Goal: Information Seeking & Learning: Learn about a topic

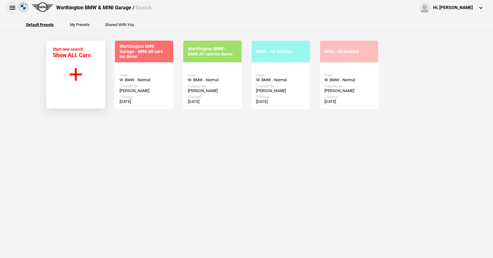
click at [12, 6] on button at bounding box center [12, 8] width 12 height 12
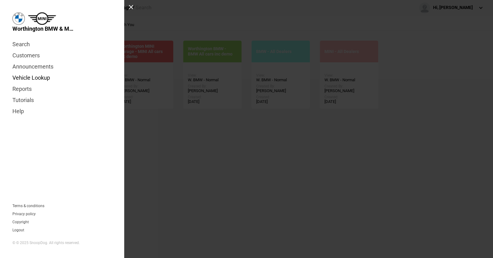
click at [28, 76] on link "Vehicle Lookup" at bounding box center [61, 77] width 99 height 11
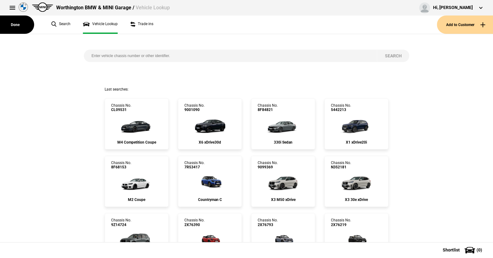
click at [88, 55] on input "search" at bounding box center [231, 56] width 294 height 12
paste input "[US_VEHICLE_IDENTIFICATION_NUMBER]"
type input "[US_VEHICLE_IDENTIFICATION_NUMBER]"
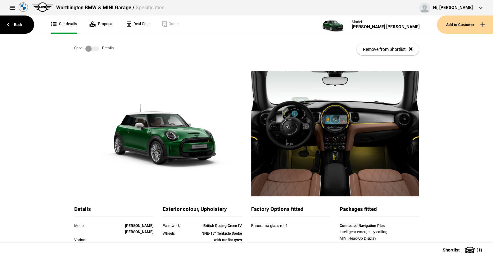
click at [94, 48] on label at bounding box center [92, 49] width 14 height 6
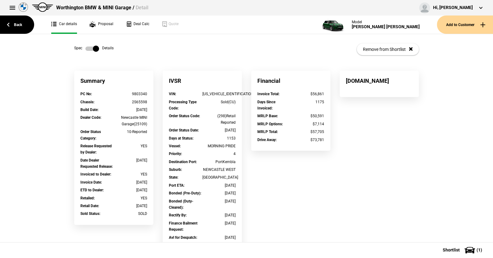
click at [87, 48] on label at bounding box center [92, 49] width 14 height 6
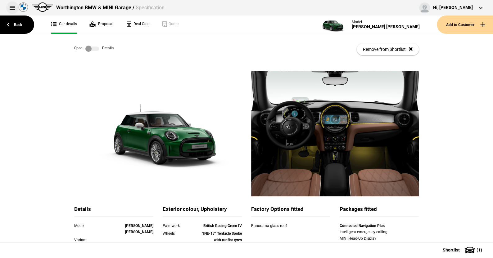
click at [12, 5] on button at bounding box center [12, 8] width 12 height 12
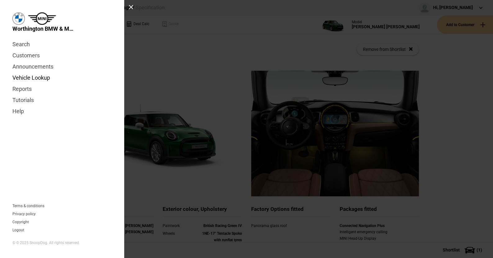
click at [41, 77] on link "Vehicle Lookup" at bounding box center [61, 77] width 99 height 11
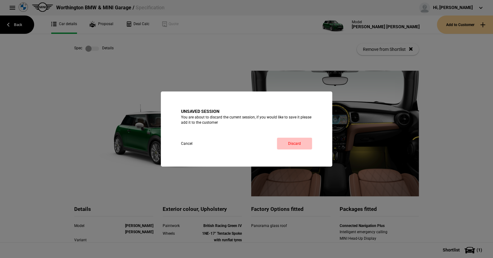
click at [301, 145] on link "Discard" at bounding box center [294, 144] width 35 height 12
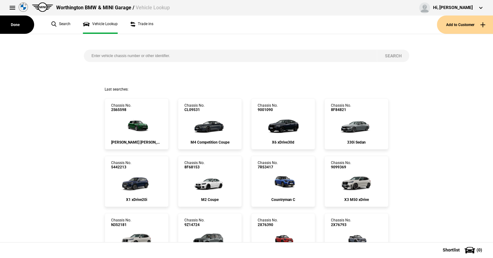
click at [87, 56] on input "search" at bounding box center [231, 56] width 294 height 12
click at [10, 5] on button at bounding box center [12, 8] width 12 height 12
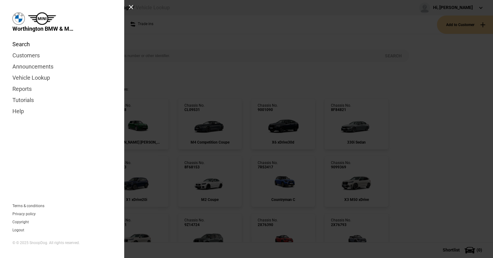
click at [24, 44] on link "Search" at bounding box center [61, 44] width 99 height 11
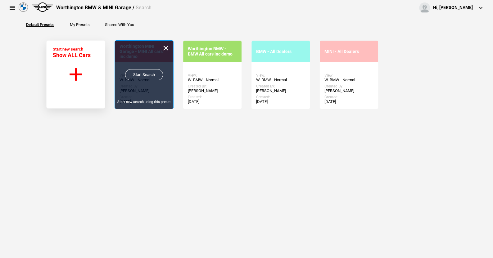
click at [143, 72] on link "Start Search" at bounding box center [144, 74] width 38 height 11
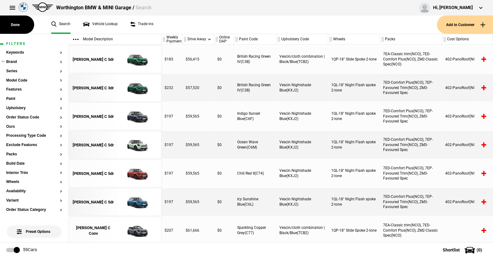
click at [14, 61] on button "Brand" at bounding box center [34, 62] width 56 height 4
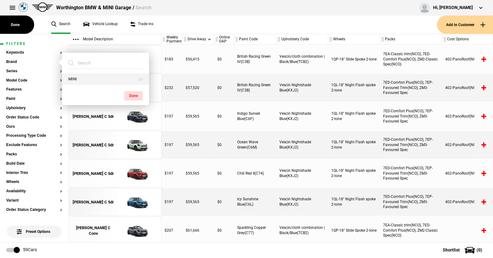
click at [72, 75] on button "MINI" at bounding box center [105, 79] width 87 height 11
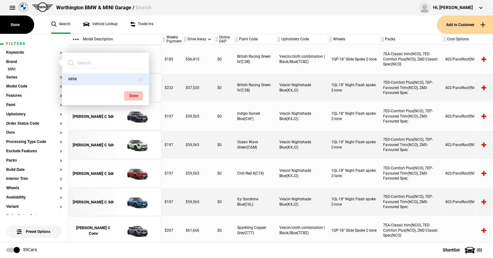
click at [134, 94] on button "Done" at bounding box center [133, 95] width 19 height 9
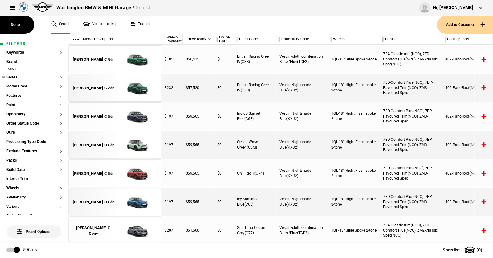
click at [16, 77] on button "Series" at bounding box center [34, 77] width 56 height 4
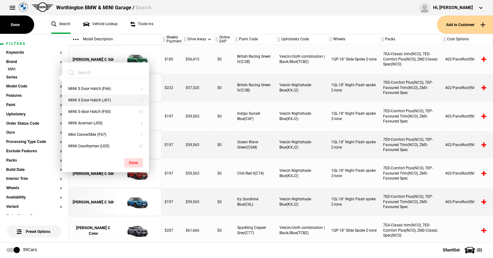
click at [89, 98] on button "MINI 3 Door Hatch (J01)" at bounding box center [105, 100] width 87 height 11
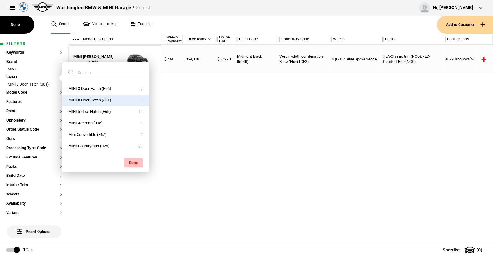
click at [134, 161] on button "Done" at bounding box center [133, 162] width 19 height 9
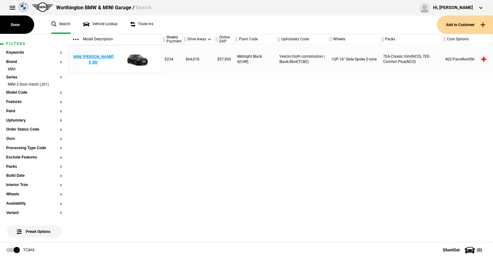
click at [137, 56] on img at bounding box center [136, 60] width 43 height 28
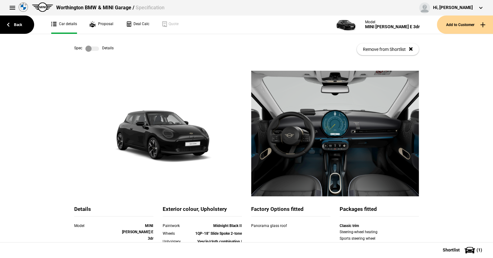
click at [96, 50] on label at bounding box center [92, 49] width 14 height 6
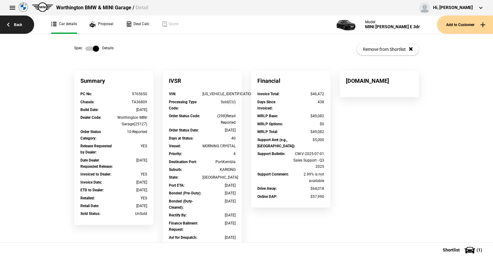
click at [20, 23] on link "Back" at bounding box center [17, 25] width 34 height 18
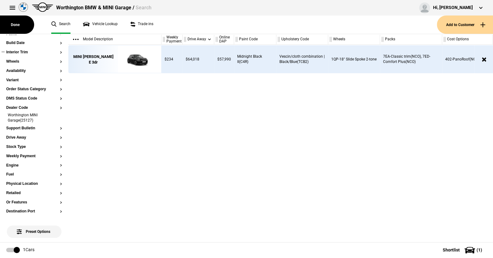
scroll to position [131, 0]
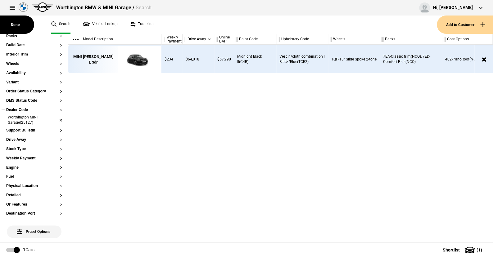
click at [55, 119] on li "Worthington MINI Garage(25127)" at bounding box center [34, 120] width 56 height 11
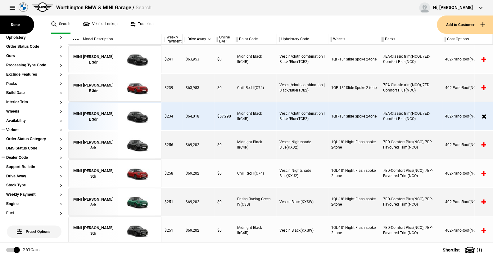
scroll to position [7, 0]
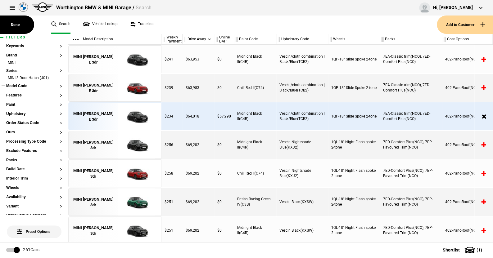
click at [21, 85] on button "Model Code" at bounding box center [34, 86] width 56 height 4
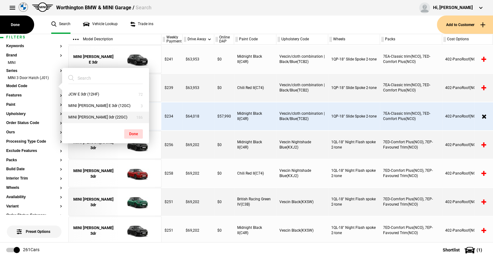
click at [89, 115] on button "MINI Cooper SE 3dr (22GC)" at bounding box center [105, 117] width 87 height 11
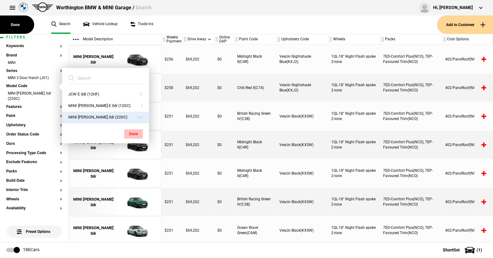
click at [132, 130] on button "Done" at bounding box center [133, 134] width 19 height 9
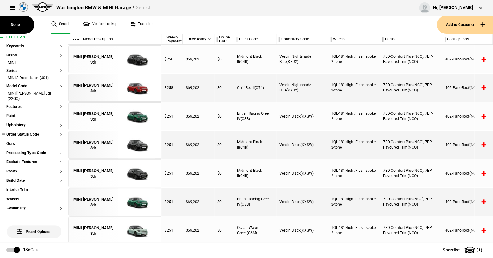
click at [24, 133] on button "Order Status Code" at bounding box center [34, 135] width 56 height 4
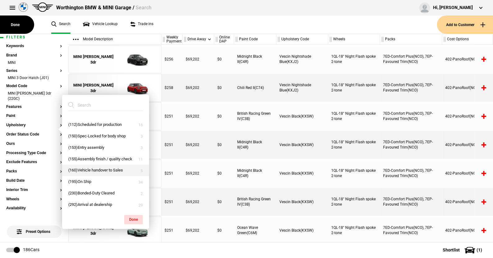
scroll to position [15, 0]
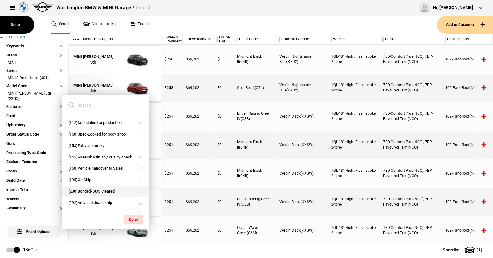
click at [89, 190] on button "(230)Bonded-Duty Cleared" at bounding box center [105, 191] width 87 height 11
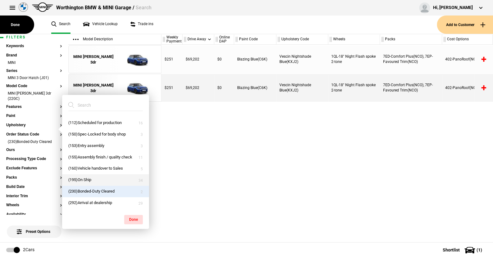
click at [82, 177] on button "(195)On Ship" at bounding box center [105, 180] width 87 height 11
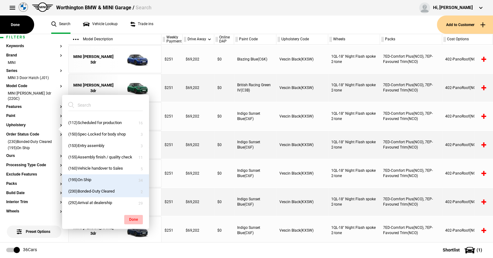
click at [132, 217] on button "Done" at bounding box center [133, 219] width 19 height 9
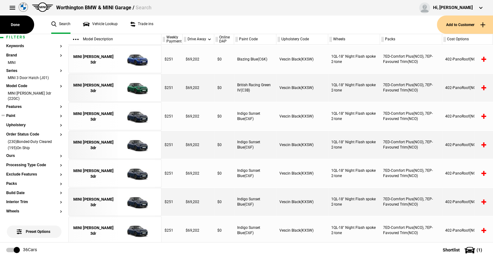
click at [16, 114] on button "Paint" at bounding box center [34, 116] width 56 height 4
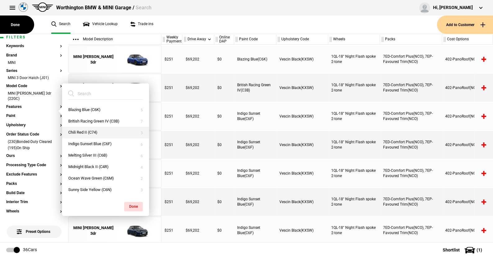
drag, startPoint x: 83, startPoint y: 132, endPoint x: 93, endPoint y: 131, distance: 10.0
click at [83, 132] on button "Chili Red II (C74)" at bounding box center [105, 132] width 87 height 11
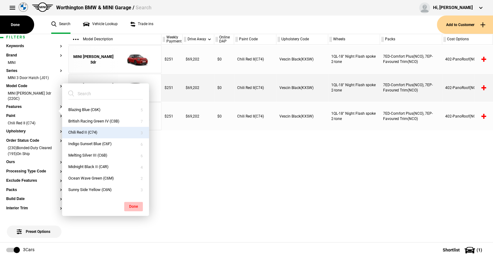
click at [131, 204] on button "Done" at bounding box center [133, 206] width 19 height 9
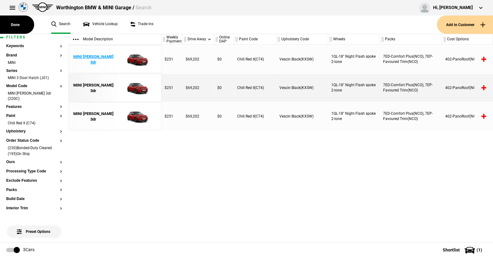
click at [144, 60] on img at bounding box center [136, 60] width 43 height 28
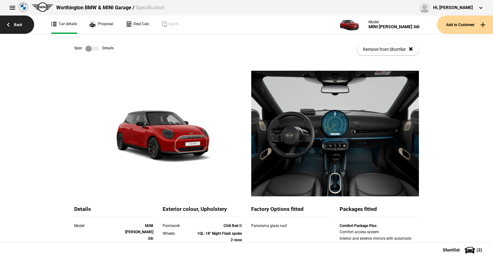
click at [16, 24] on link "Back" at bounding box center [17, 25] width 34 height 18
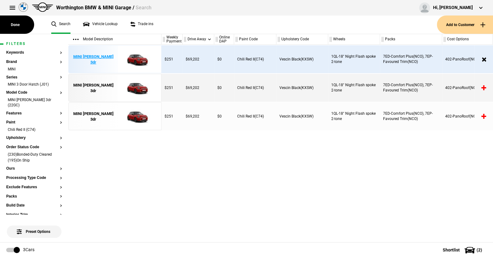
click at [135, 59] on img at bounding box center [136, 60] width 43 height 28
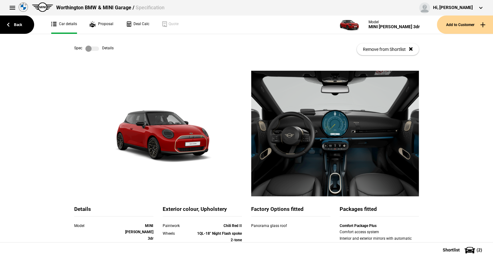
click at [96, 49] on label at bounding box center [92, 49] width 14 height 6
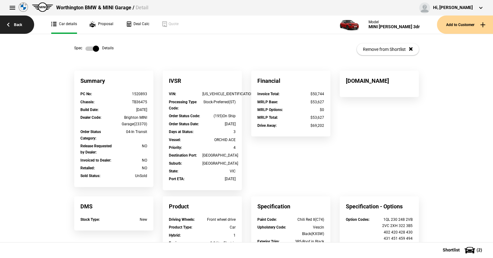
click at [19, 24] on link "Back" at bounding box center [17, 25] width 34 height 18
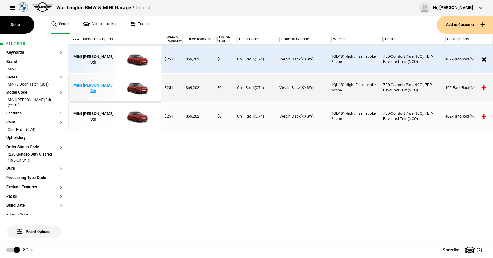
click at [143, 85] on img at bounding box center [136, 88] width 43 height 28
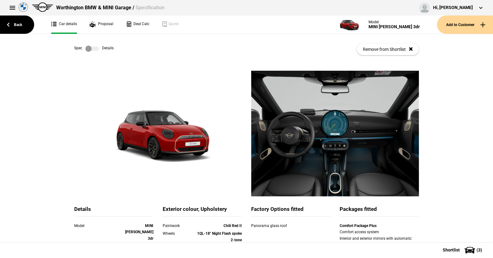
click at [94, 48] on label at bounding box center [92, 49] width 14 height 6
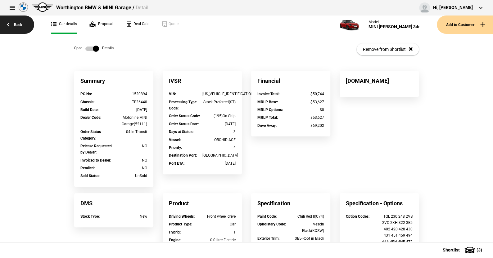
click at [21, 25] on link "Back" at bounding box center [17, 25] width 34 height 18
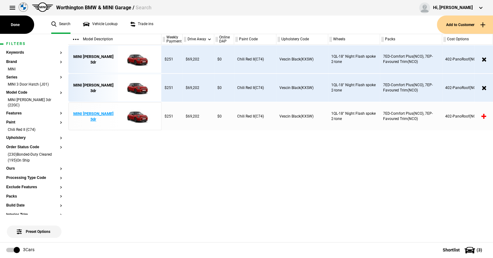
click at [136, 116] on img at bounding box center [136, 117] width 43 height 28
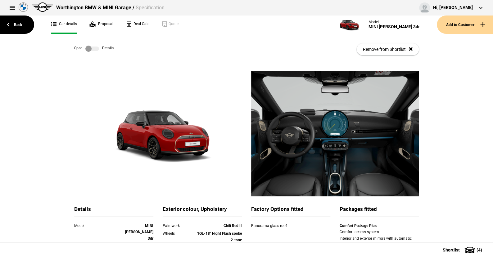
click at [94, 48] on label at bounding box center [92, 49] width 14 height 6
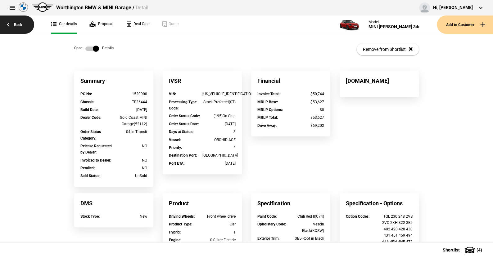
click at [16, 24] on link "Back" at bounding box center [17, 25] width 34 height 18
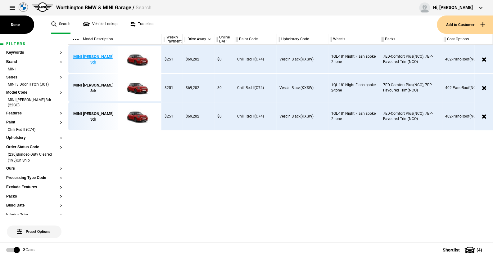
click at [138, 59] on img at bounding box center [136, 60] width 43 height 28
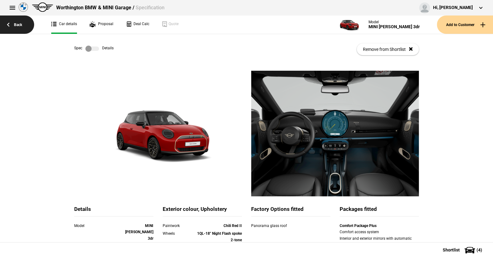
click at [18, 23] on link "Back" at bounding box center [17, 25] width 34 height 18
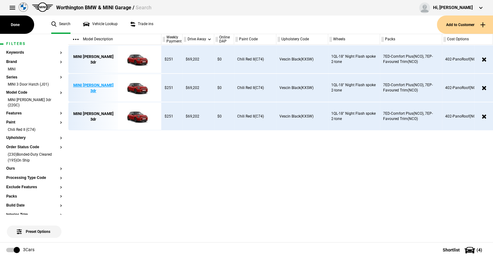
click at [136, 85] on img at bounding box center [136, 88] width 43 height 28
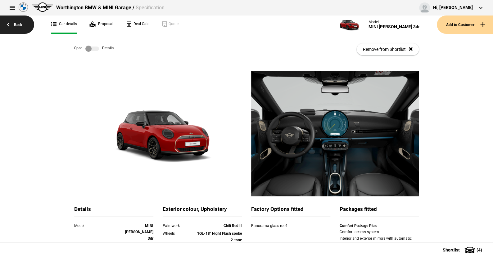
click at [22, 24] on link "Back" at bounding box center [17, 25] width 34 height 18
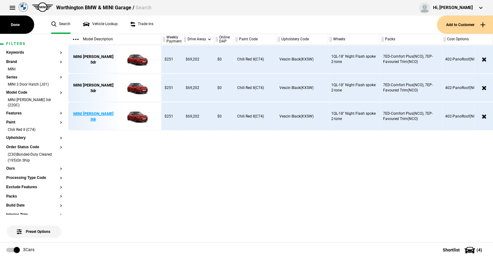
click at [137, 115] on img at bounding box center [136, 117] width 43 height 28
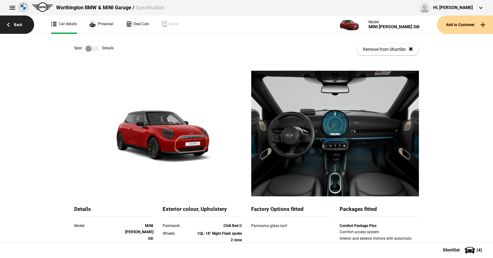
click at [20, 23] on link "Back" at bounding box center [17, 25] width 34 height 18
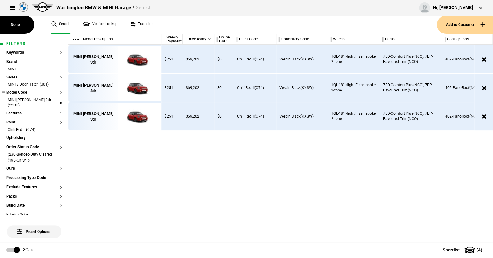
click at [57, 100] on li "MINI Cooper SE 3dr (22GC)" at bounding box center [34, 103] width 56 height 11
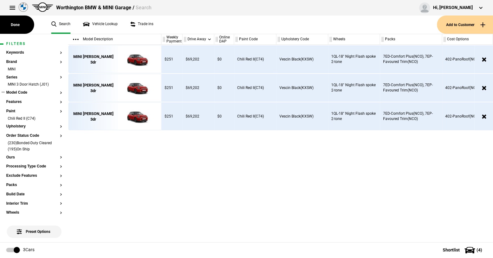
click at [23, 93] on button "Model Code" at bounding box center [34, 93] width 56 height 4
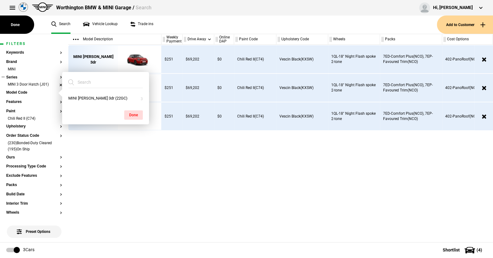
click at [55, 84] on li "MINI 3 Door Hatch (J01)" at bounding box center [34, 85] width 56 height 6
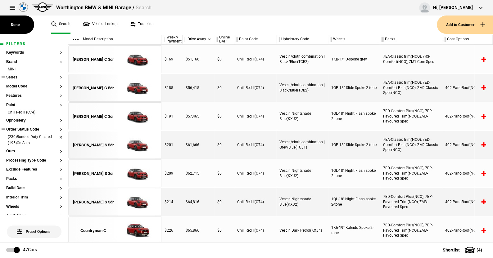
click at [56, 138] on li "(230)Bonded-Duty Cleared" at bounding box center [34, 138] width 56 height 6
click at [55, 112] on li "Chili Red II (C74)" at bounding box center [34, 113] width 56 height 6
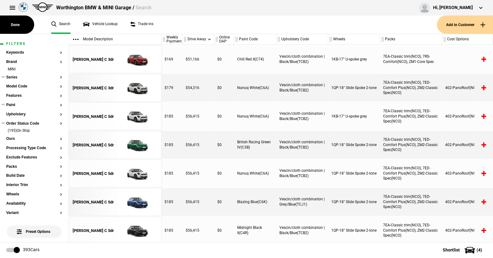
click at [16, 77] on button "Series" at bounding box center [34, 77] width 56 height 4
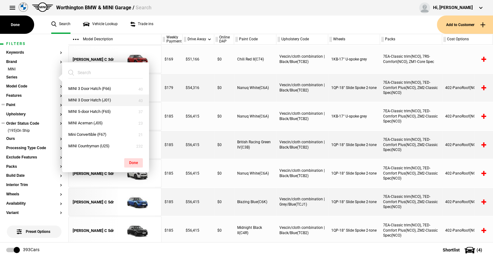
click at [87, 98] on button "MINI 3 Door Hatch (J01)" at bounding box center [105, 100] width 87 height 11
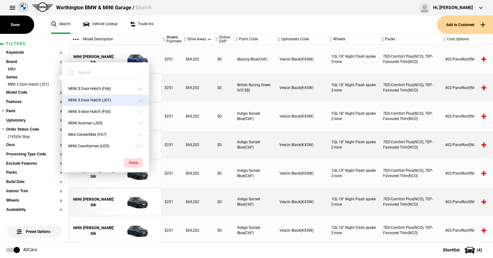
drag, startPoint x: 135, startPoint y: 161, endPoint x: 59, endPoint y: 94, distance: 101.1
click at [135, 160] on button "Done" at bounding box center [133, 162] width 19 height 9
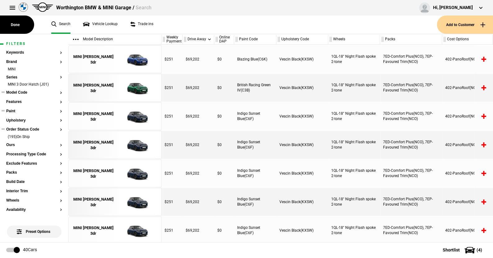
click at [21, 93] on button "Model Code" at bounding box center [34, 93] width 56 height 4
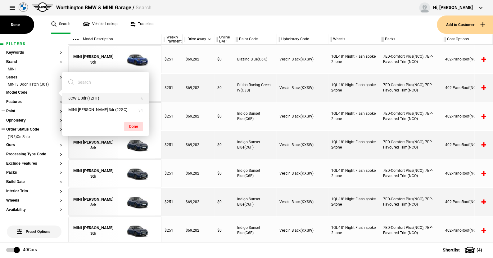
click at [75, 96] on button "JCW E 3dr (12HF)" at bounding box center [105, 98] width 87 height 11
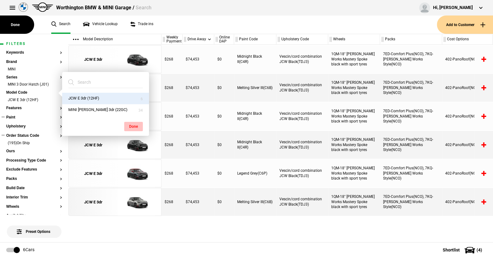
click at [133, 124] on button "Done" at bounding box center [133, 126] width 19 height 9
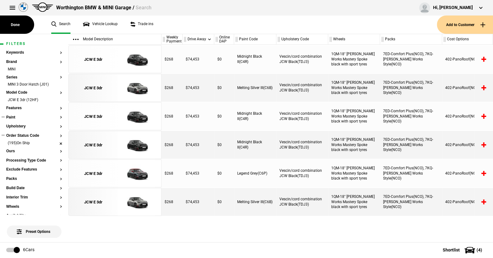
click at [56, 144] on li "(195)On Ship" at bounding box center [34, 144] width 56 height 6
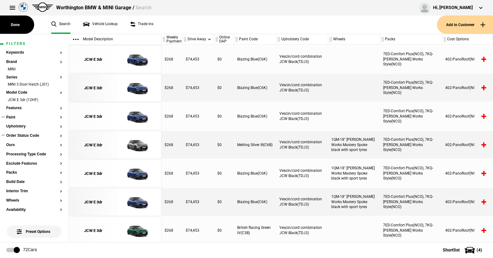
click at [16, 135] on button "Order Status Code" at bounding box center [34, 136] width 56 height 4
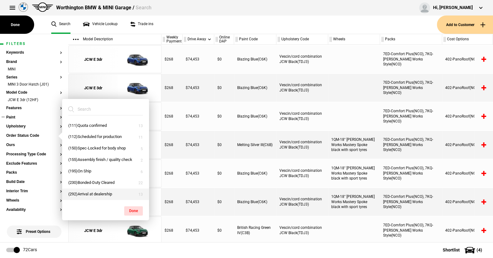
click at [81, 192] on button "(292)Arrival at dealership" at bounding box center [105, 194] width 87 height 11
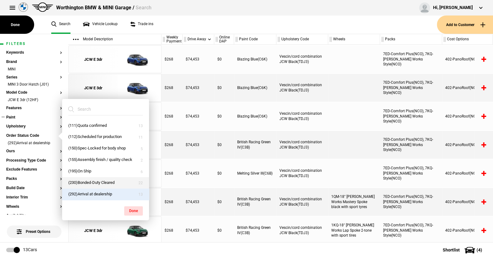
click at [81, 180] on button "(230)Bonded-Duty Cleared" at bounding box center [105, 182] width 87 height 11
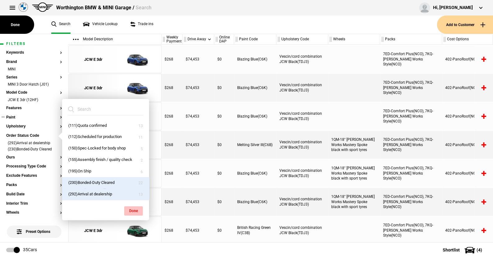
click at [133, 208] on button "Done" at bounding box center [133, 211] width 19 height 9
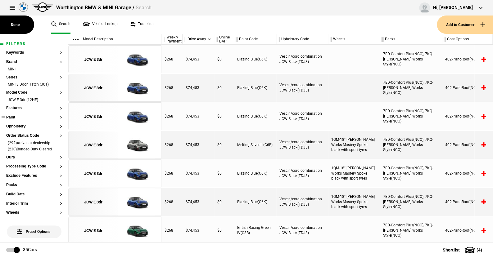
click at [12, 117] on button "Paint" at bounding box center [34, 118] width 56 height 4
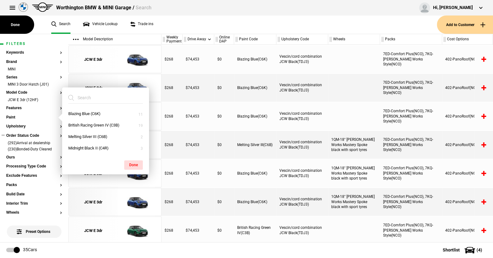
click at [24, 134] on button "Order Status Code" at bounding box center [34, 136] width 56 height 4
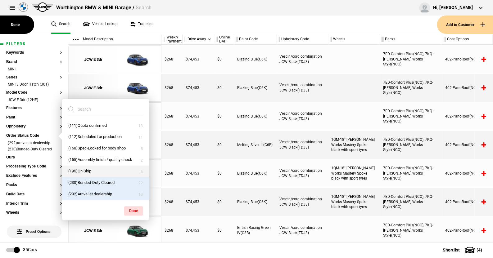
click at [85, 169] on button "(195)On Ship" at bounding box center [105, 171] width 87 height 11
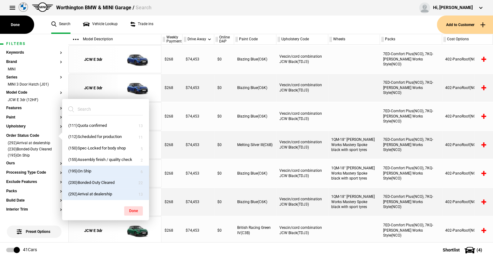
drag, startPoint x: 130, startPoint y: 208, endPoint x: 128, endPoint y: 205, distance: 3.5
click at [130, 208] on button "Done" at bounding box center [133, 211] width 19 height 9
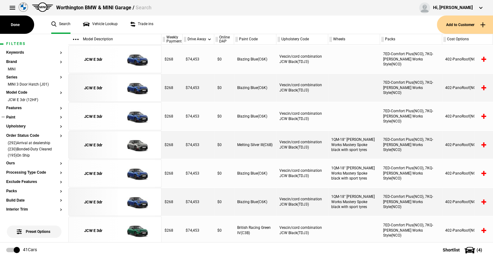
click at [14, 117] on button "Paint" at bounding box center [34, 118] width 56 height 4
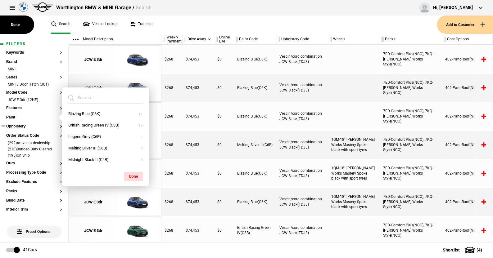
click at [26, 133] on ul at bounding box center [34, 132] width 56 height 2
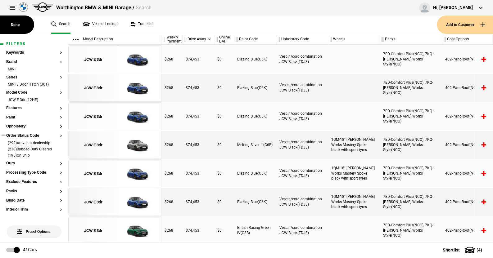
click at [27, 135] on button "Order Status Code" at bounding box center [34, 136] width 56 height 4
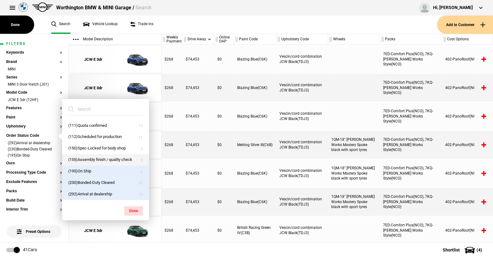
drag, startPoint x: 81, startPoint y: 157, endPoint x: 81, endPoint y: 151, distance: 5.9
click at [81, 156] on button "(155)Assembly finish / quality check" at bounding box center [105, 159] width 87 height 11
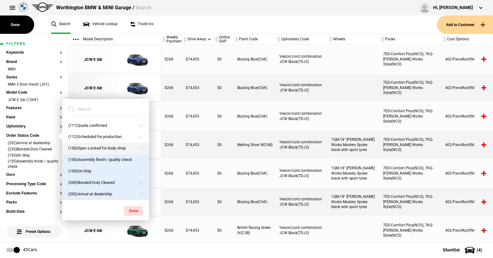
click at [81, 147] on button "(150)Spec-Locked for body shop" at bounding box center [105, 148] width 87 height 11
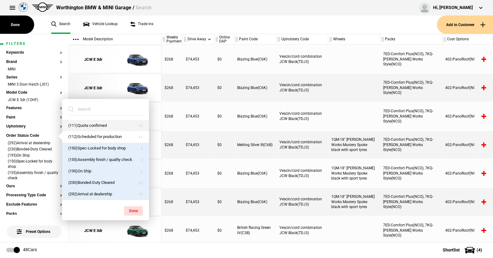
drag, startPoint x: 81, startPoint y: 136, endPoint x: 81, endPoint y: 126, distance: 10.3
click at [81, 136] on button "(112)Scheduled for production" at bounding box center [105, 136] width 87 height 11
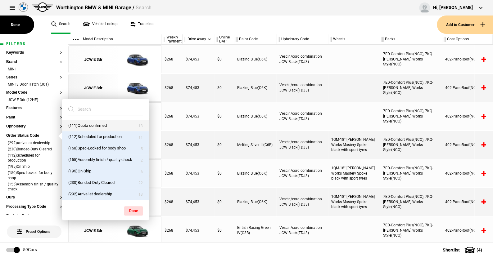
click at [81, 125] on button "(111)Quota confirmed" at bounding box center [105, 125] width 87 height 11
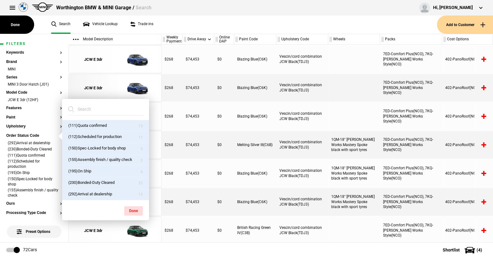
click at [179, 23] on ul "Search Vehicle Lookup Trade ins" at bounding box center [241, 25] width 392 height 18
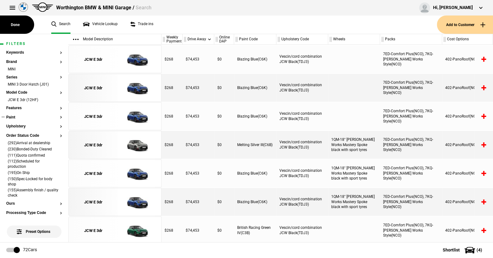
click at [12, 117] on button "Paint" at bounding box center [34, 118] width 56 height 4
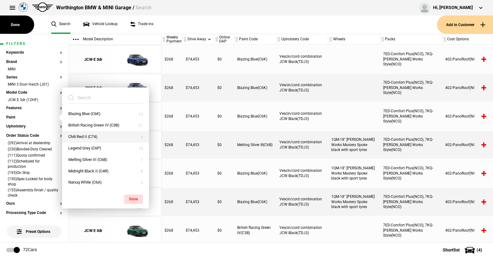
click at [86, 135] on button "Chili Red II (C74)" at bounding box center [105, 136] width 87 height 11
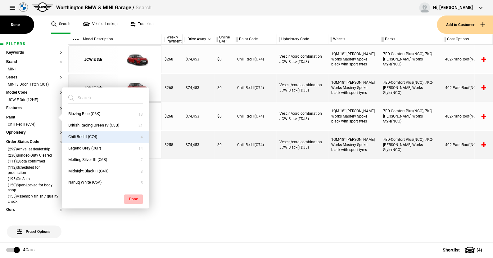
click at [132, 198] on button "Done" at bounding box center [133, 199] width 19 height 9
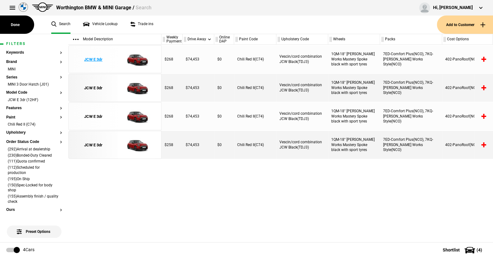
click at [136, 58] on img at bounding box center [136, 60] width 43 height 28
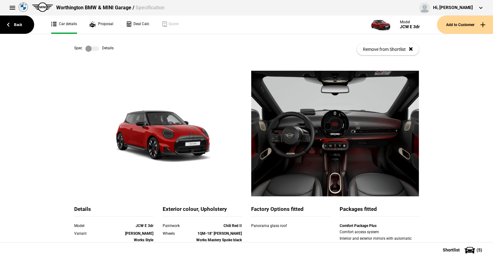
click at [96, 48] on label at bounding box center [92, 49] width 14 height 6
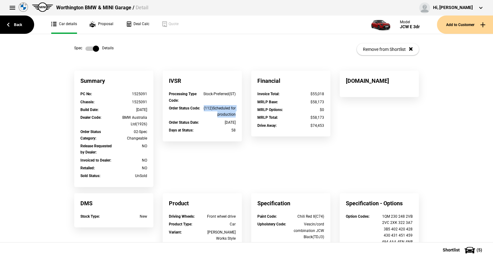
drag, startPoint x: 202, startPoint y: 108, endPoint x: 239, endPoint y: 117, distance: 38.3
click at [239, 117] on div "Processing Type Code : Stock-Preferred(ST) Order Status Code : (112)Scheduled f…" at bounding box center [202, 116] width 79 height 50
click at [21, 24] on link "Back" at bounding box center [17, 25] width 34 height 18
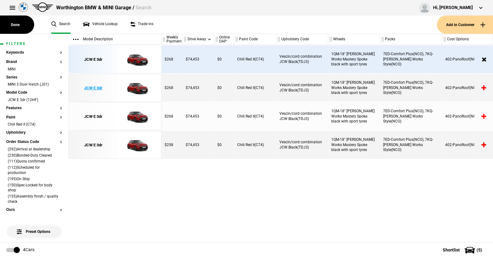
click at [137, 85] on img at bounding box center [136, 88] width 43 height 28
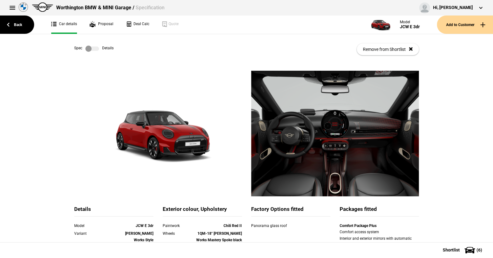
click at [96, 49] on label at bounding box center [92, 49] width 14 height 6
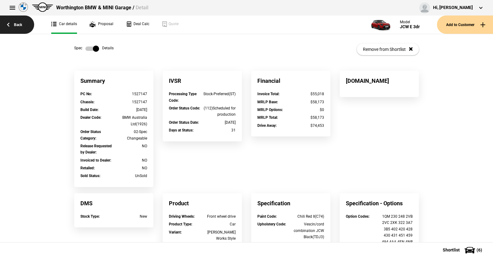
click at [18, 21] on link "Back" at bounding box center [17, 25] width 34 height 18
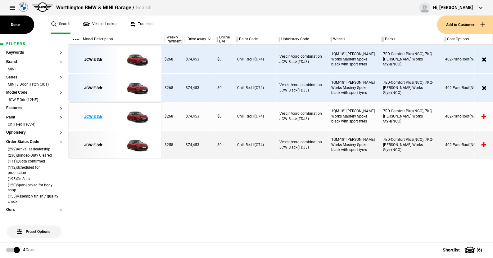
click at [142, 118] on img at bounding box center [136, 117] width 43 height 28
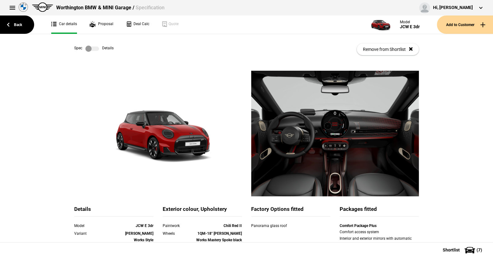
click at [96, 49] on label at bounding box center [92, 49] width 14 height 6
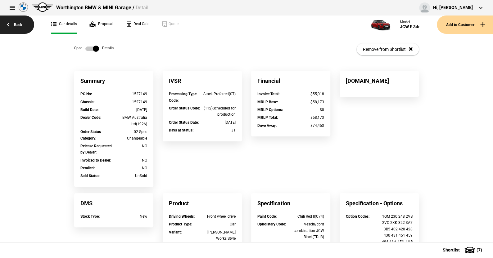
click at [19, 21] on link "Back" at bounding box center [17, 25] width 34 height 18
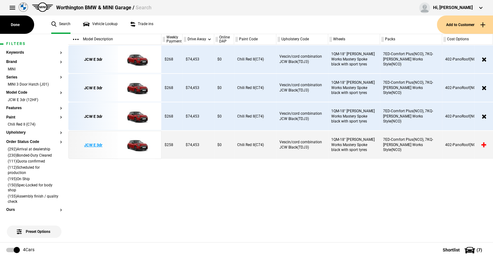
click at [145, 144] on img at bounding box center [136, 145] width 43 height 28
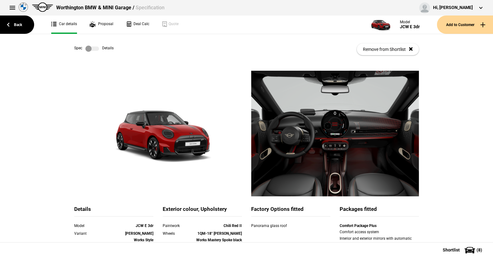
click at [96, 49] on label at bounding box center [92, 49] width 14 height 6
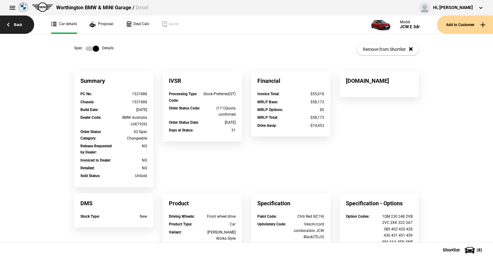
click at [18, 23] on link "Back" at bounding box center [17, 25] width 34 height 18
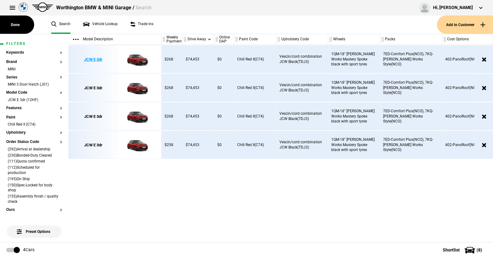
click at [136, 58] on img at bounding box center [136, 60] width 43 height 28
